Goal: Navigation & Orientation: Find specific page/section

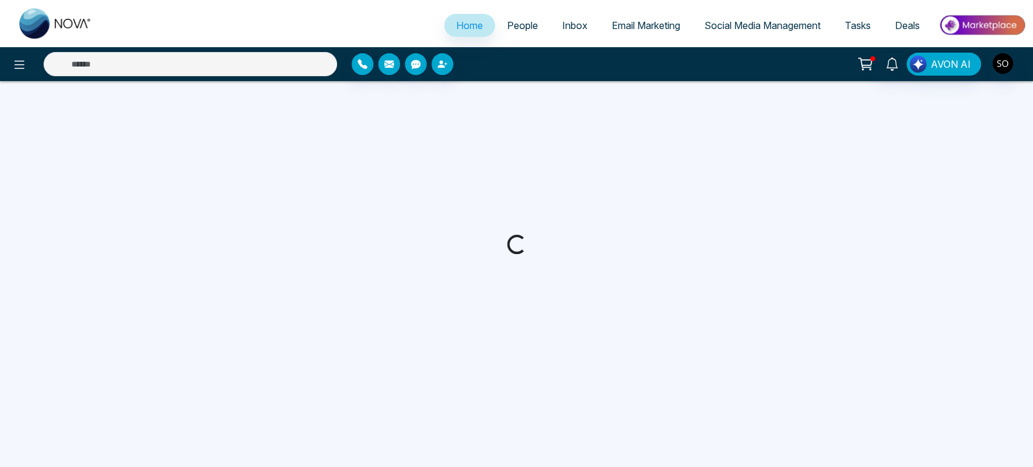
select select "*"
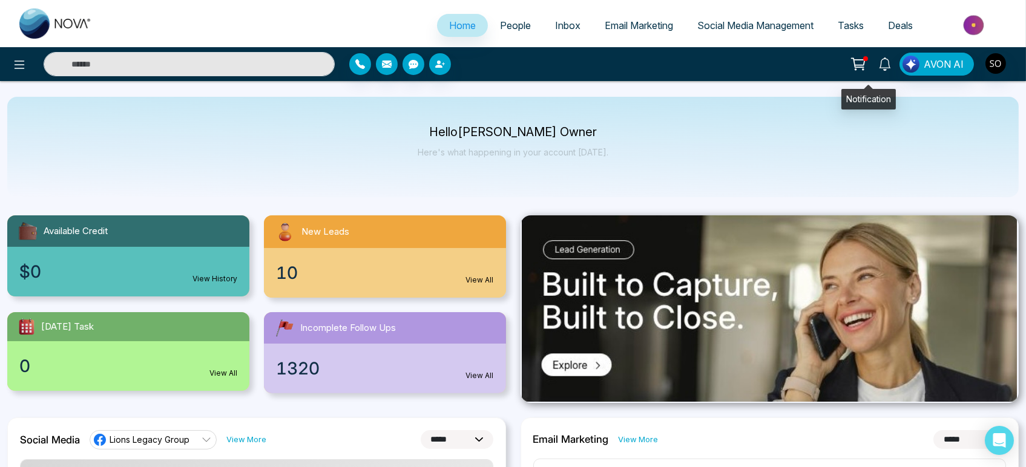
click at [878, 67] on icon at bounding box center [884, 63] width 13 height 13
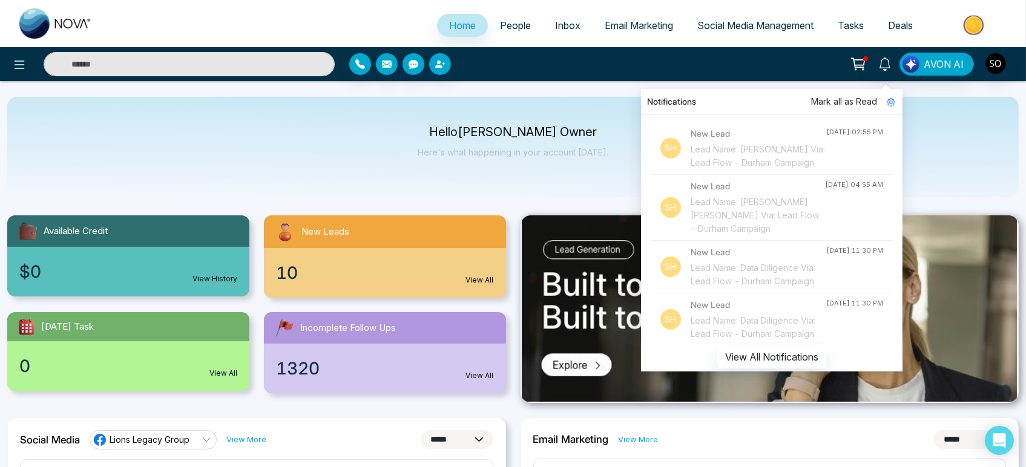
click at [826, 104] on span "Mark all as Read" at bounding box center [844, 101] width 66 height 13
click at [818, 99] on span "Mark all as Read" at bounding box center [844, 101] width 66 height 13
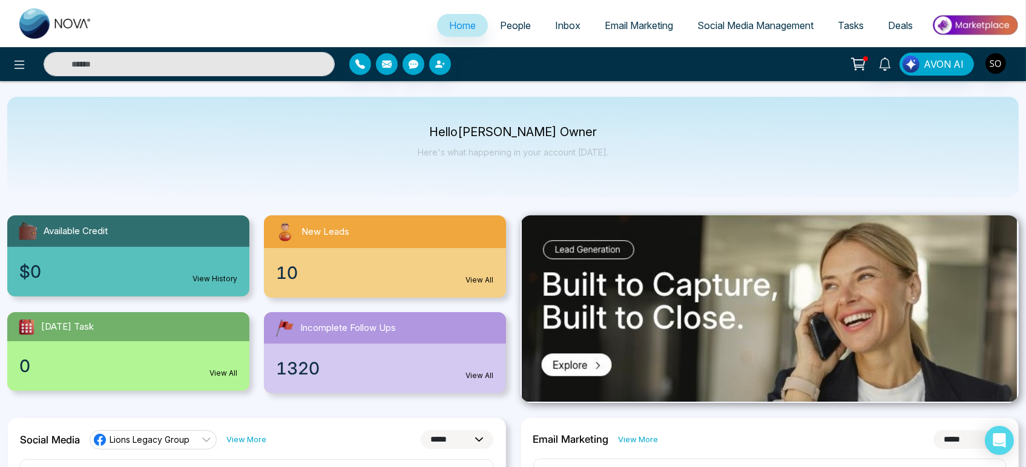
click at [522, 25] on link "People" at bounding box center [515, 25] width 55 height 23
